Goal: Information Seeking & Learning: Learn about a topic

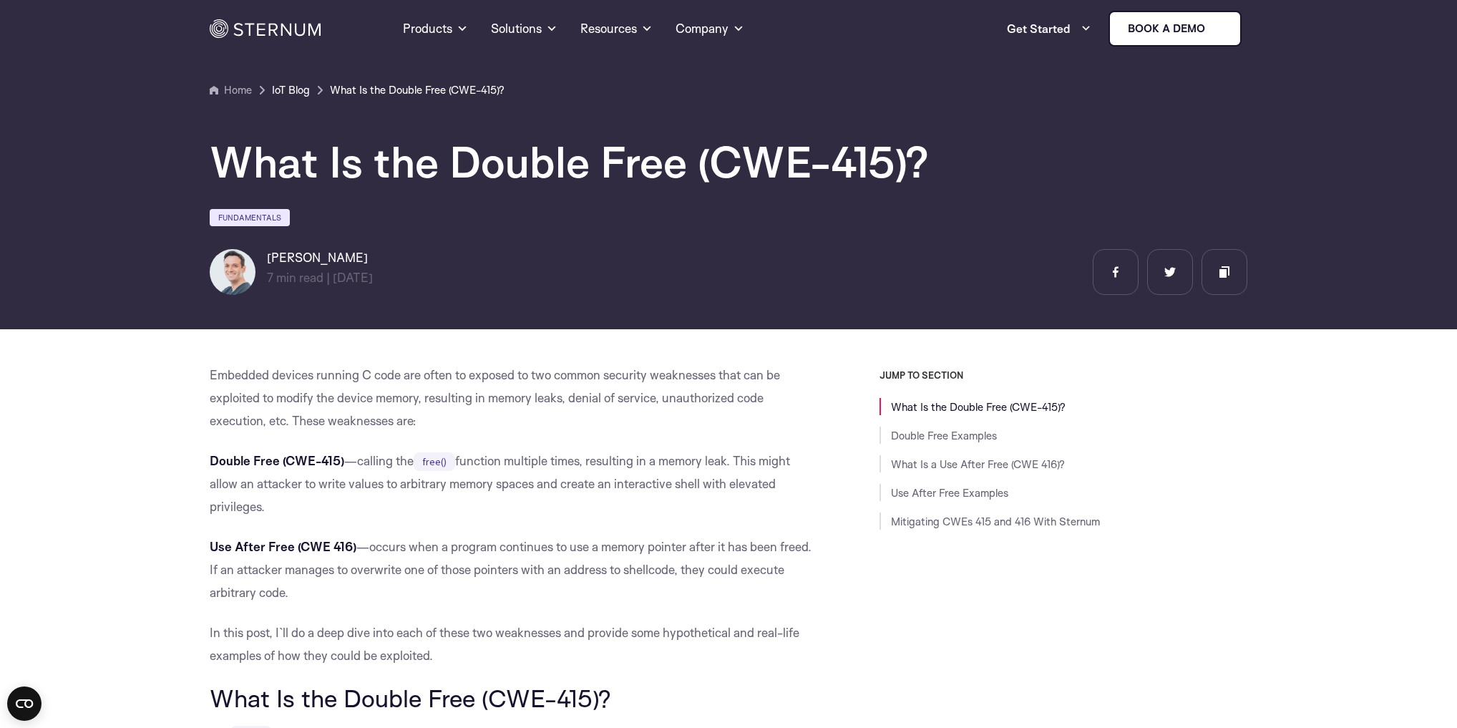
click at [301, 88] on link "IoT Blog" at bounding box center [291, 90] width 38 height 17
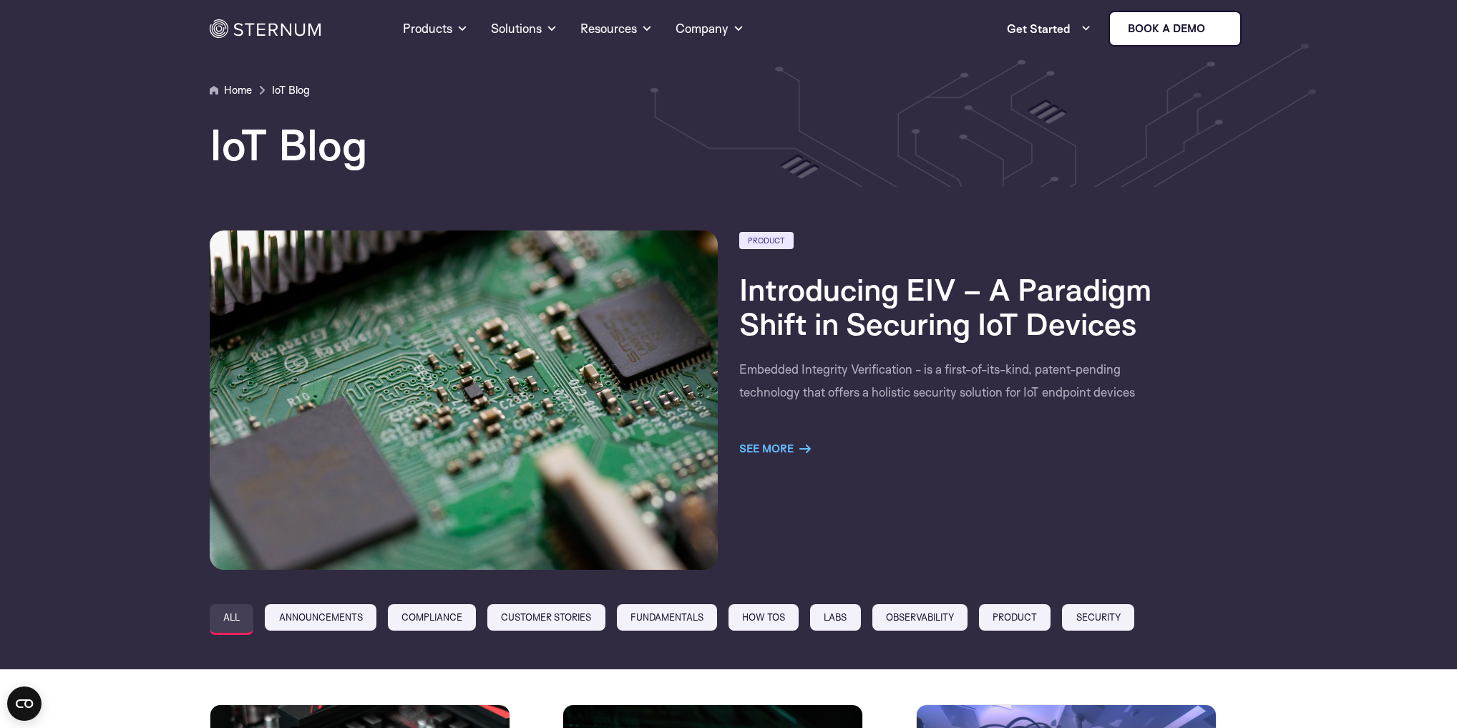
click at [240, 86] on link "Home" at bounding box center [231, 90] width 42 height 17
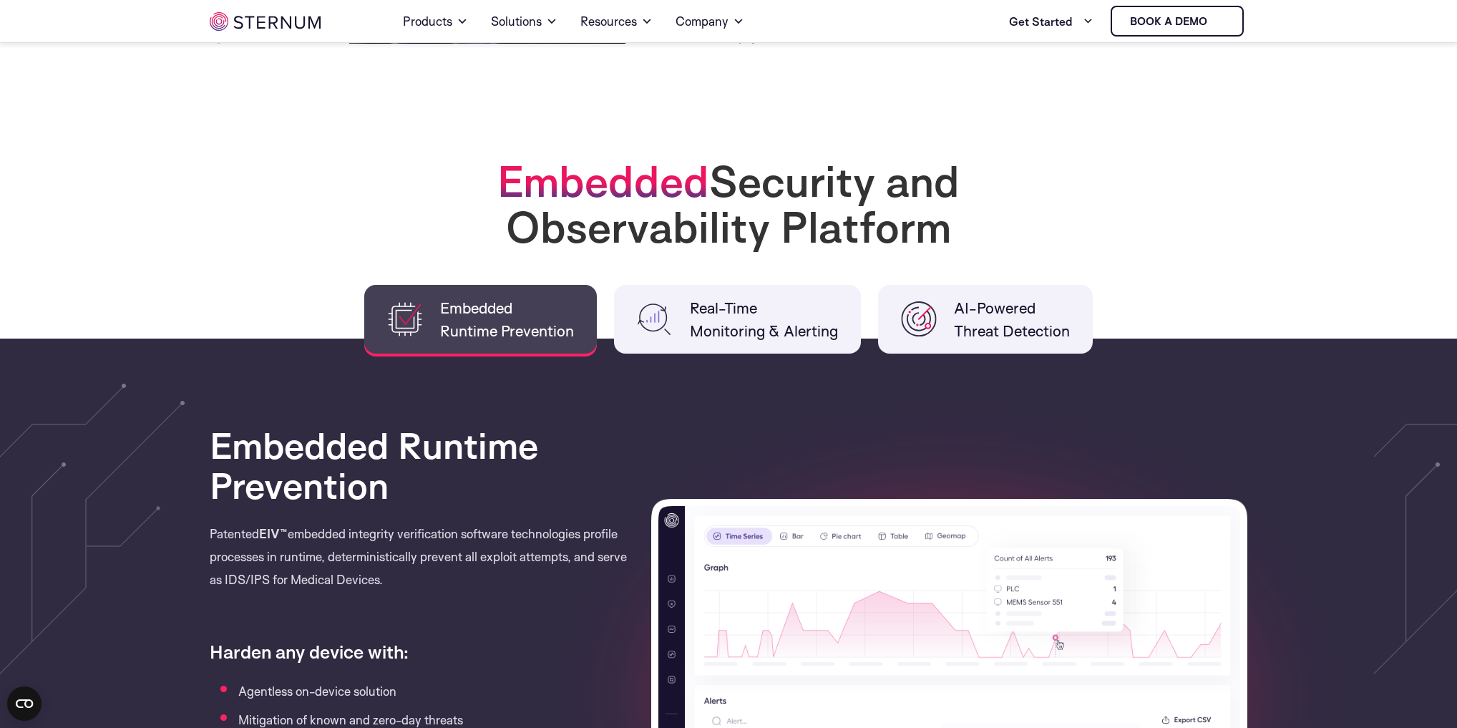
scroll to position [964, 0]
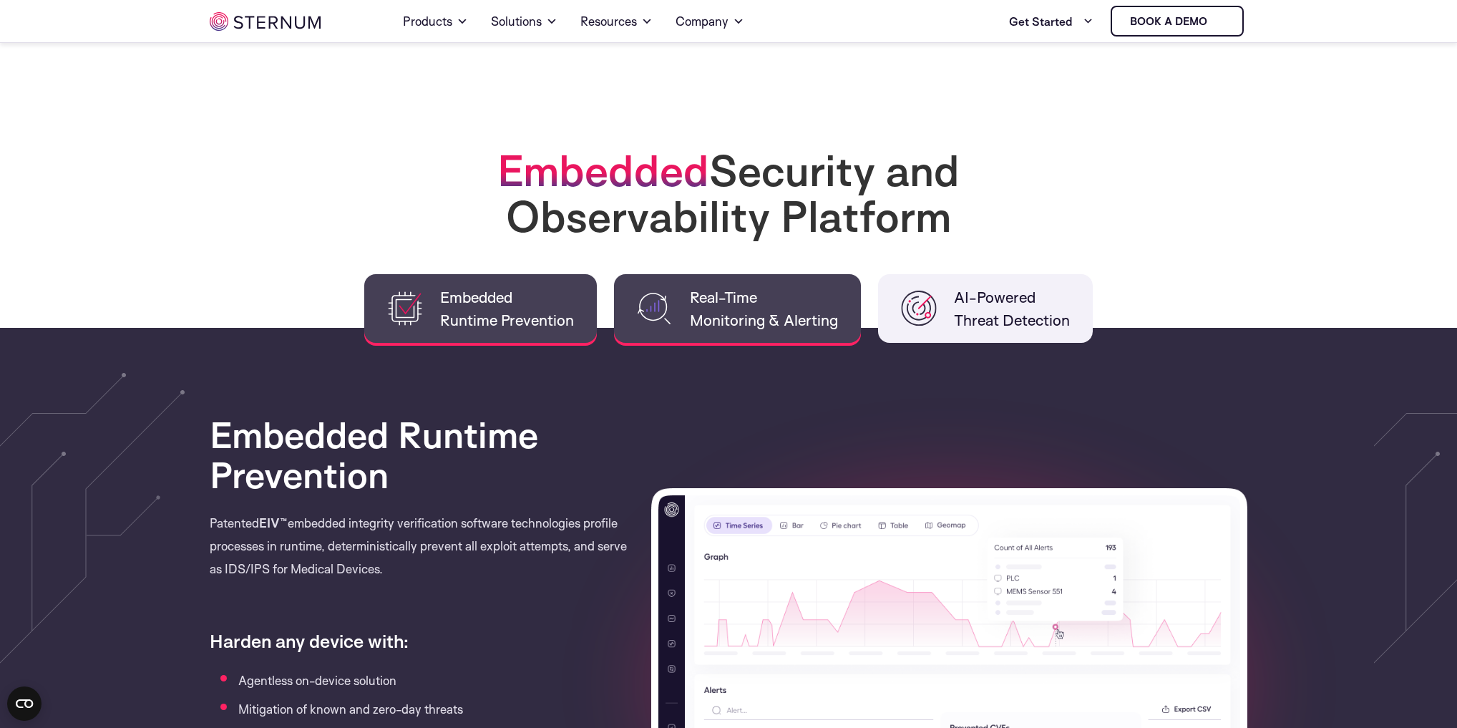
click at [741, 298] on span "Real-Time Monitoring & Alerting" at bounding box center [764, 309] width 148 height 46
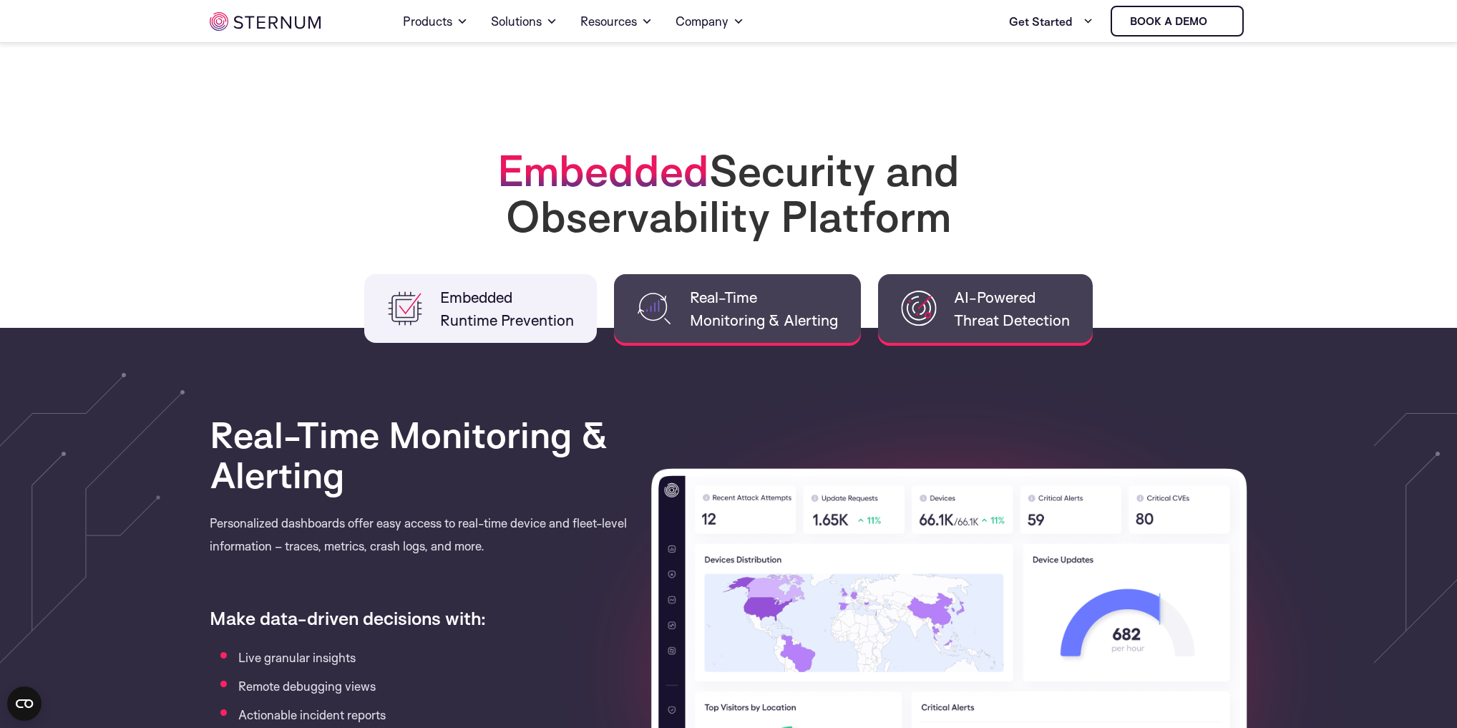
click at [1001, 303] on span "AI-Powered Threat Detection" at bounding box center [1012, 309] width 116 height 46
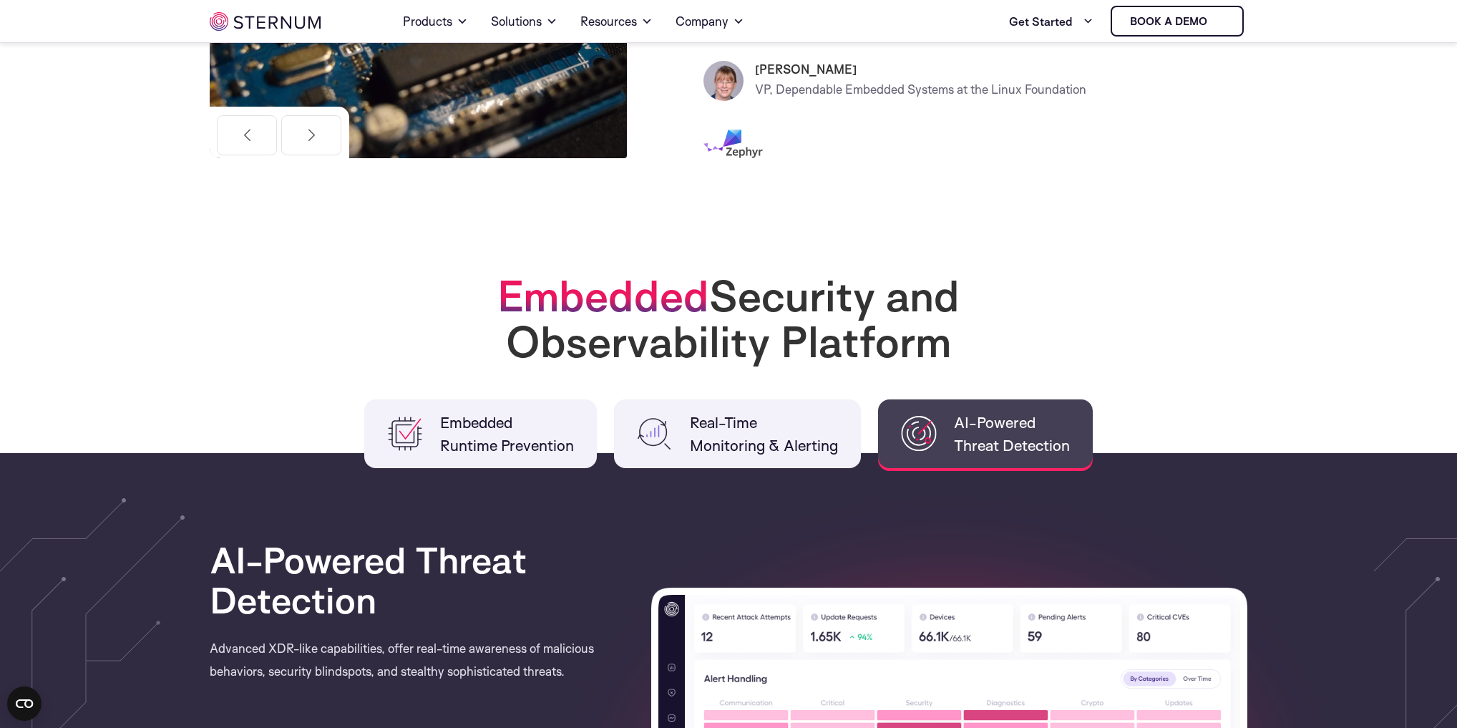
scroll to position [735, 0]
